Goal: Transaction & Acquisition: Purchase product/service

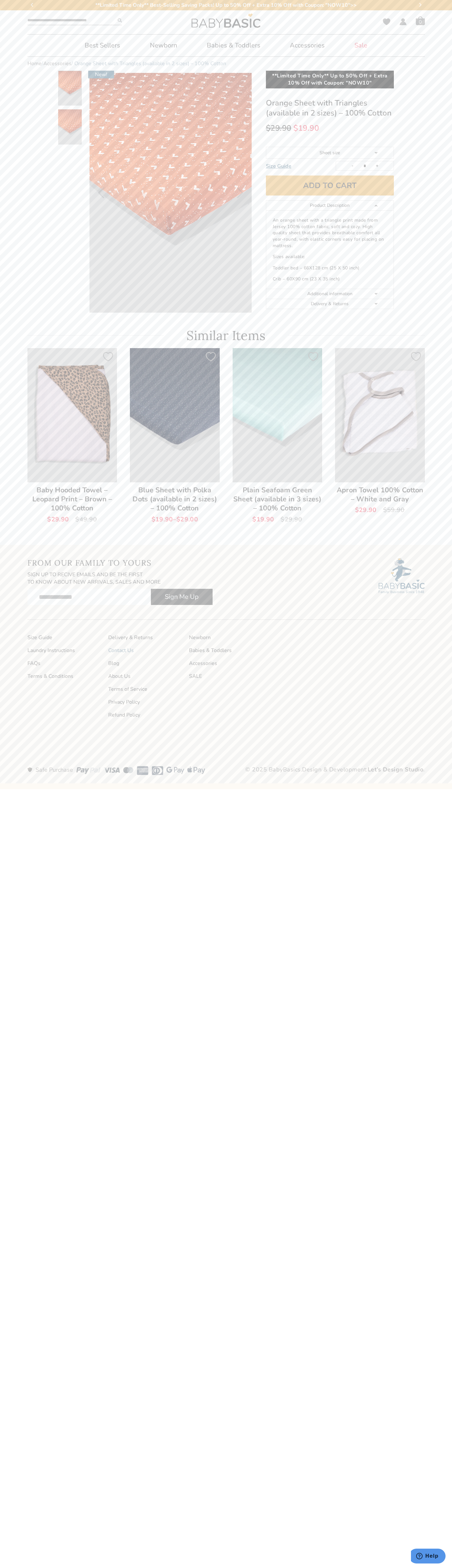
click at [145, 650] on link "Contact Us" at bounding box center [145, 650] width 74 height 7
click at [330, 186] on button "Add to cart" at bounding box center [330, 186] width 128 height 20
click at [420, 20] on span "Cart" at bounding box center [420, 20] width 9 height 9
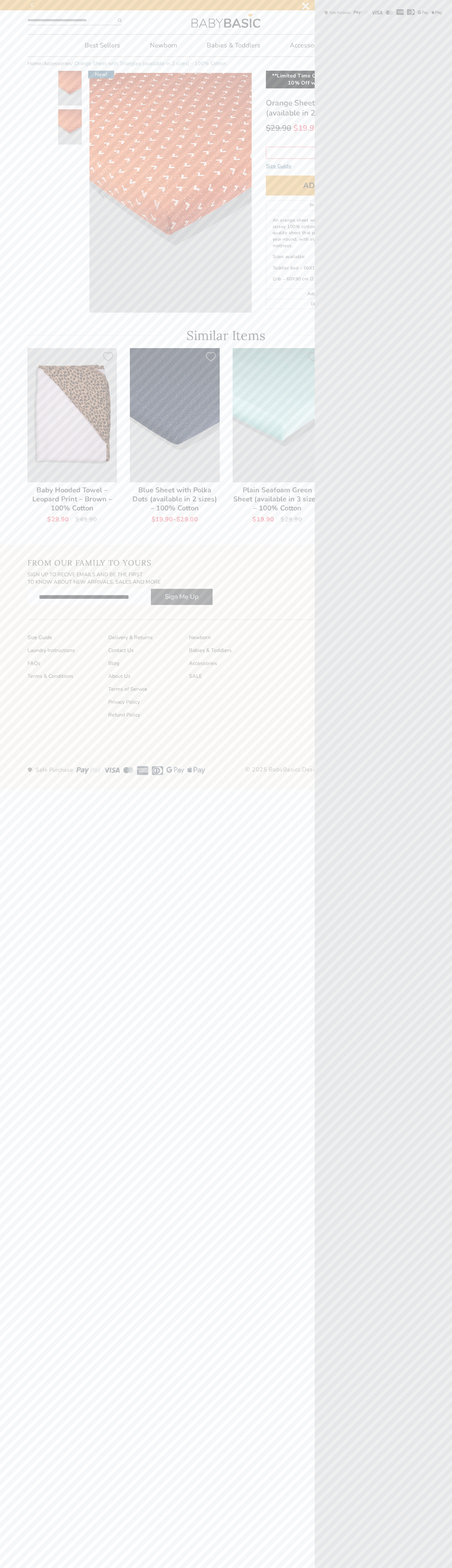
scroll to position [0, 10]
type input "**********"
click at [240, 193] on icon "Next" at bounding box center [240, 192] width 7 height 11
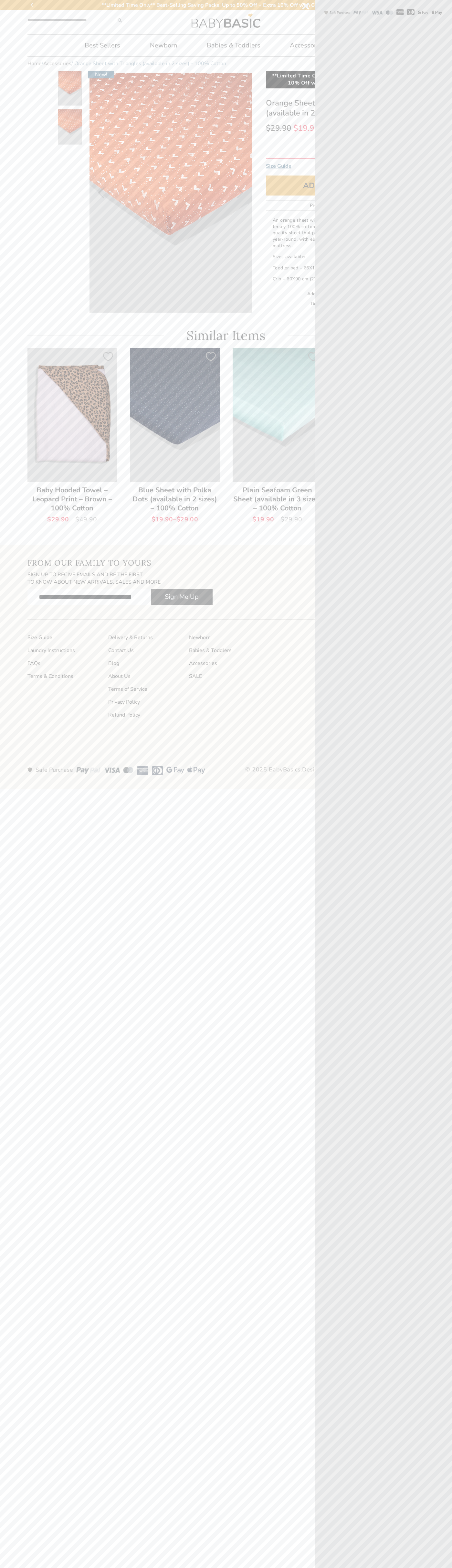
click at [240, 193] on icon "Next" at bounding box center [240, 192] width 7 height 11
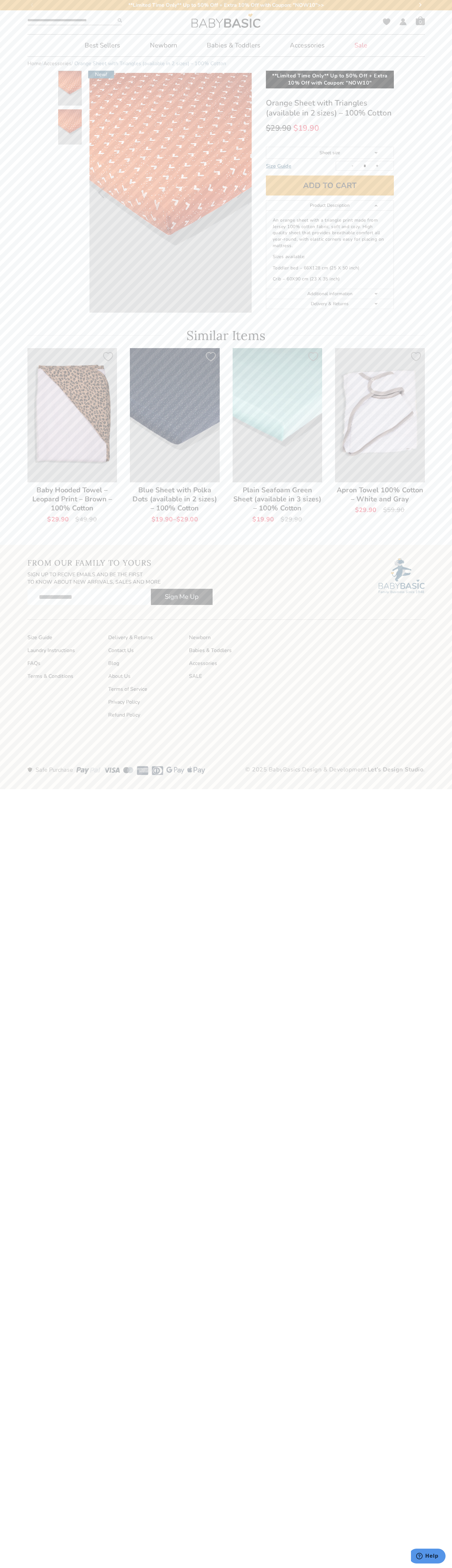
click at [278, 128] on bdi "$ 29.90" at bounding box center [278, 128] width 26 height 11
click at [365, 166] on input "*" at bounding box center [365, 166] width 13 height 9
click at [330, 294] on link "Additional information" at bounding box center [330, 294] width 128 height 10
click at [330, 206] on link "Product Description" at bounding box center [330, 205] width 128 height 10
click at [330, 233] on p "An orange sheet with a triangle print made from Jersey 100% cotton fabric, soft…" at bounding box center [329, 233] width 114 height 32
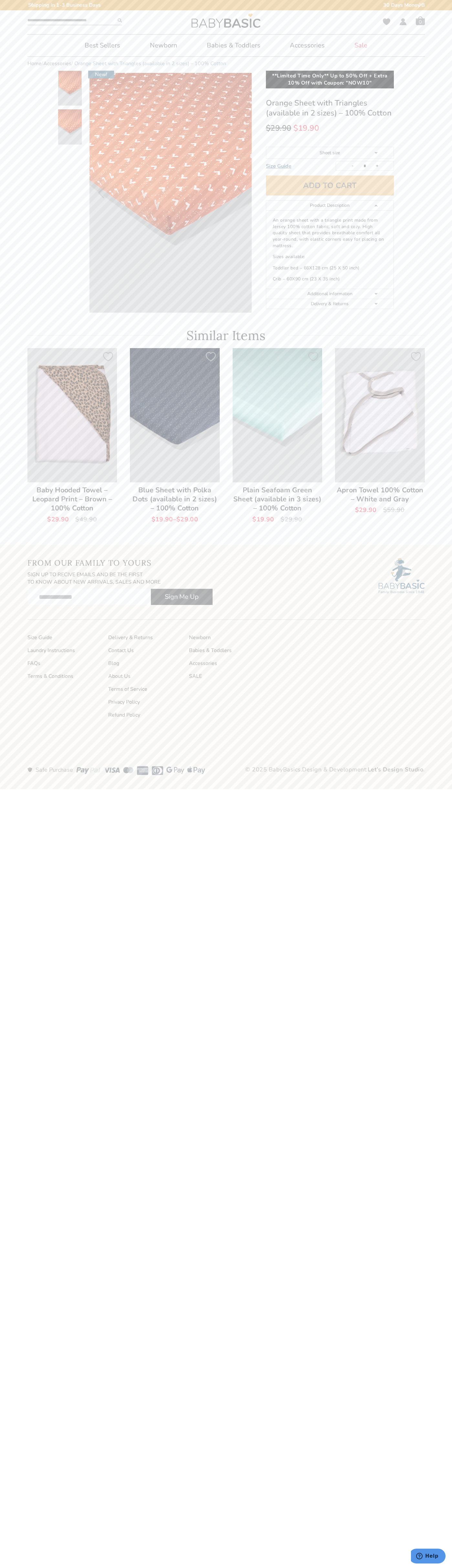
click at [330, 186] on button "Add to cart" at bounding box center [330, 186] width 128 height 20
click at [420, 20] on span "Cart" at bounding box center [420, 20] width 9 height 9
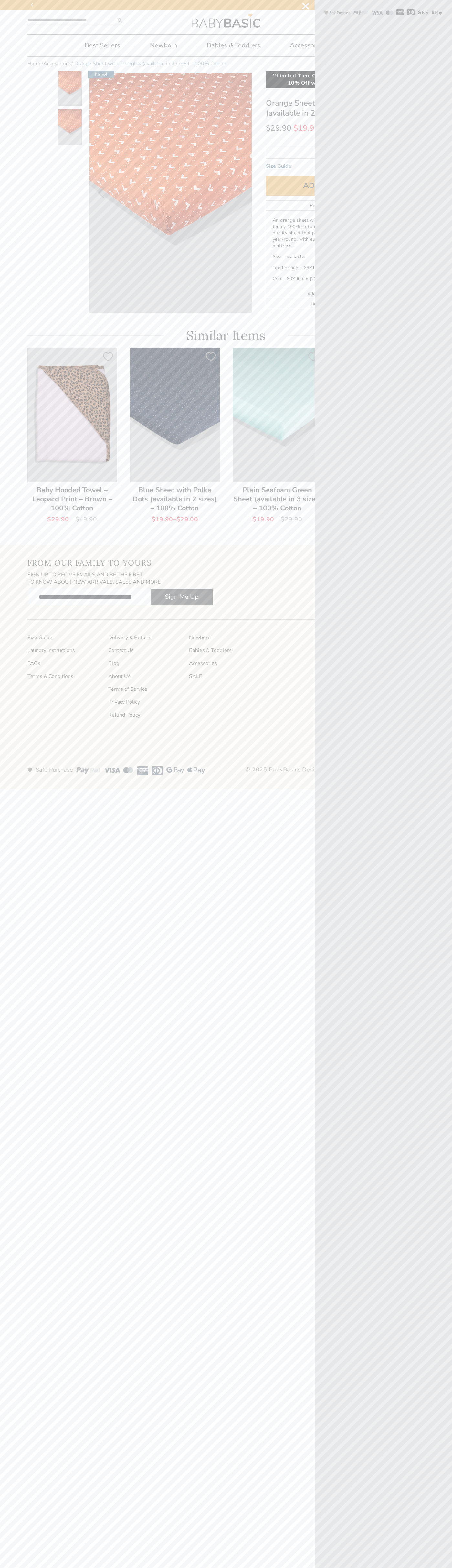
scroll to position [0, 13]
type input "**********"
click at [240, 193] on icon "Next" at bounding box center [240, 192] width 7 height 11
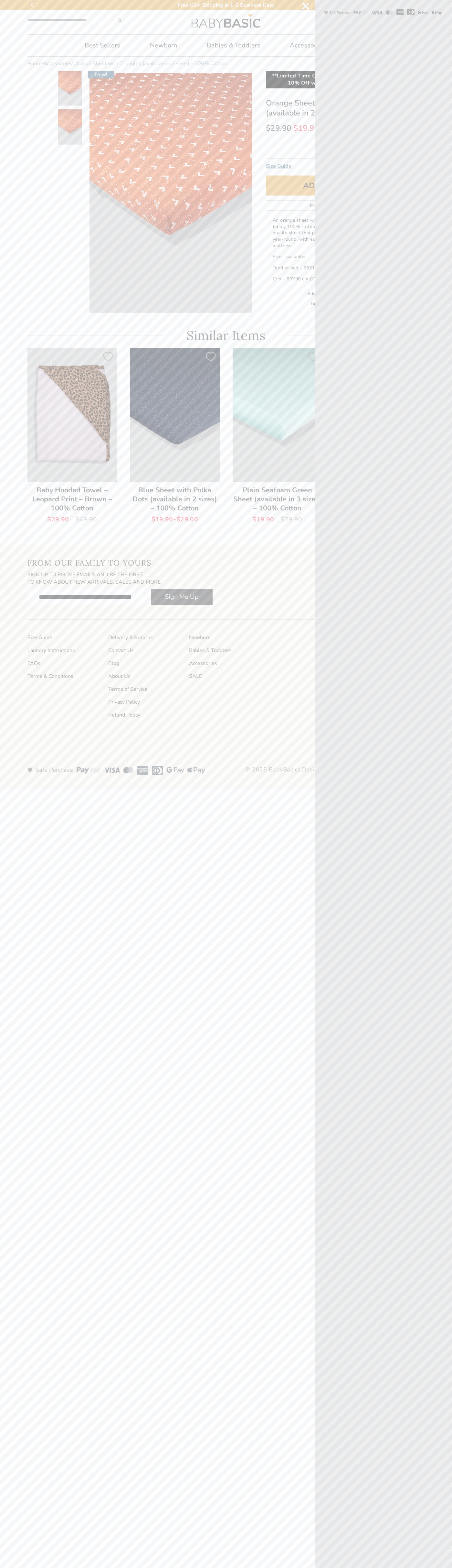
click at [240, 193] on icon "Next" at bounding box center [240, 192] width 7 height 11
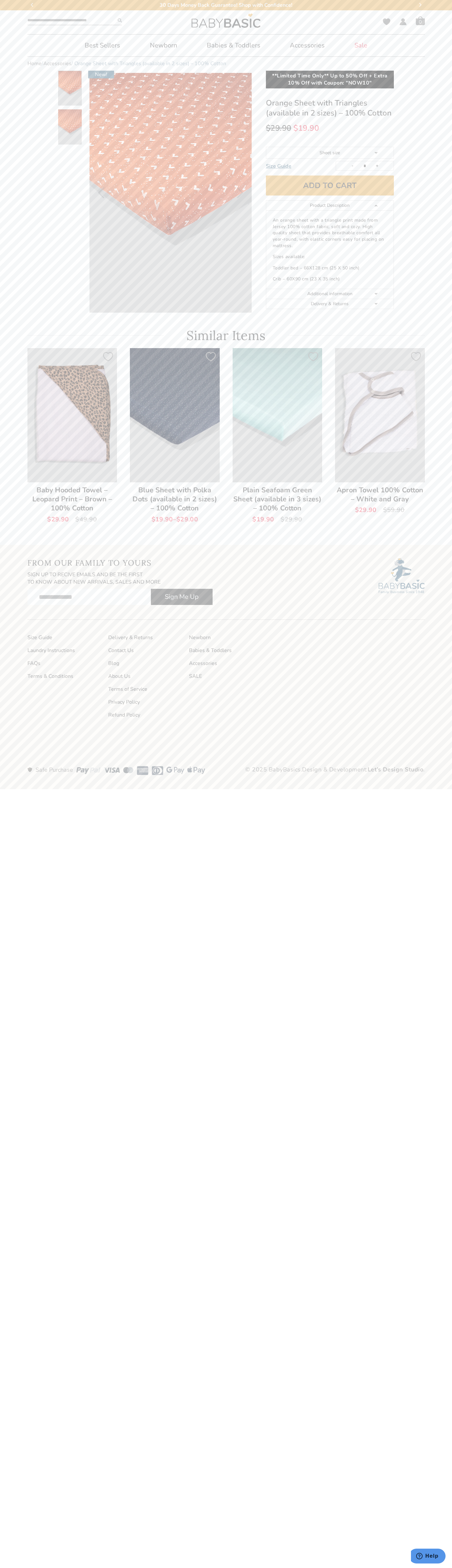
click at [420, 20] on span "Cart" at bounding box center [420, 20] width 9 height 9
